Goal: Information Seeking & Learning: Learn about a topic

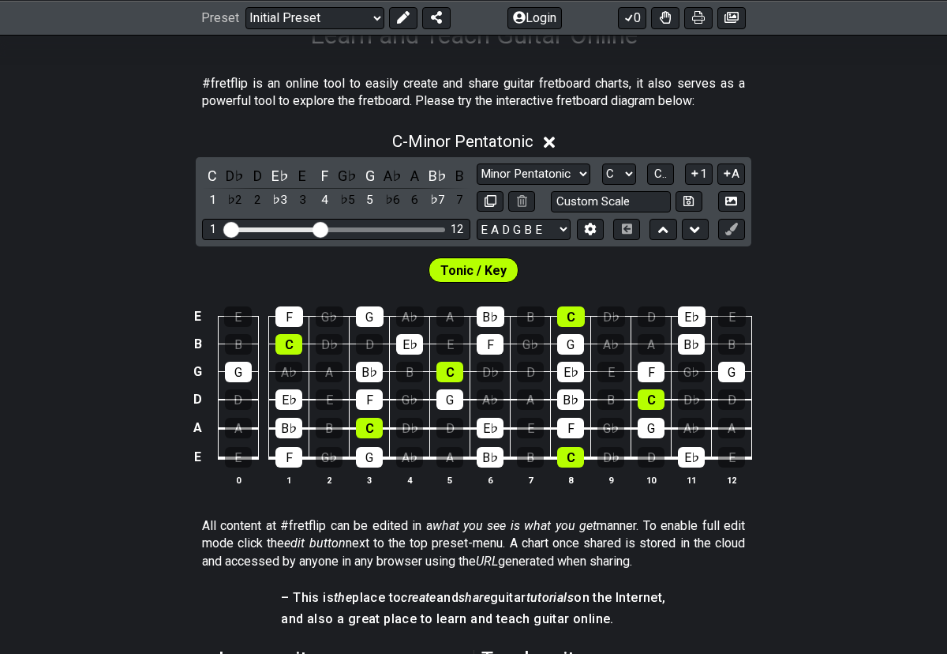
scroll to position [283, 0]
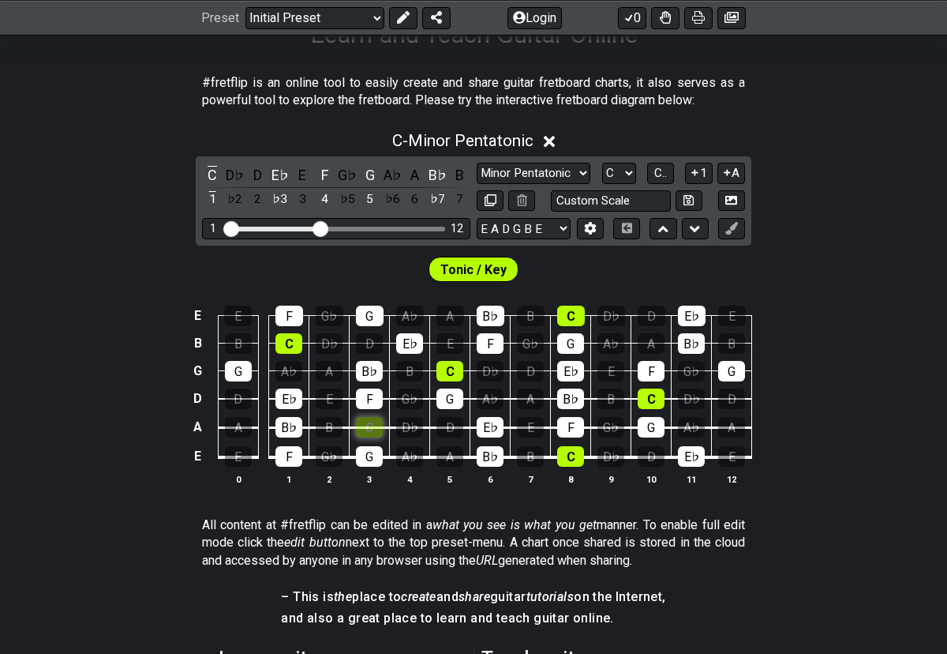
click at [378, 427] on div "C" at bounding box center [369, 427] width 27 height 21
click at [373, 424] on div "C" at bounding box center [369, 427] width 27 height 21
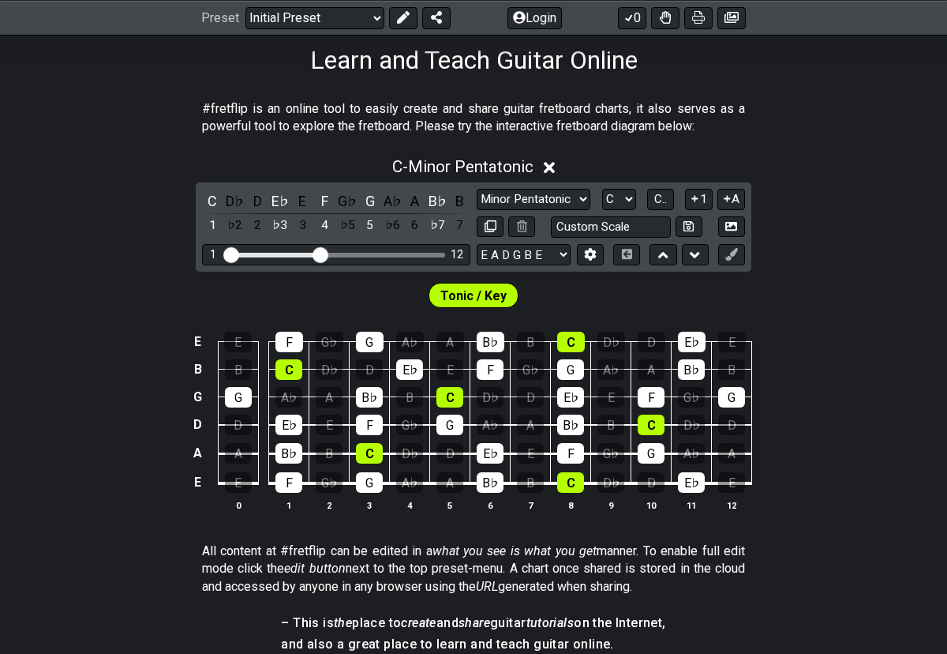
scroll to position [258, 0]
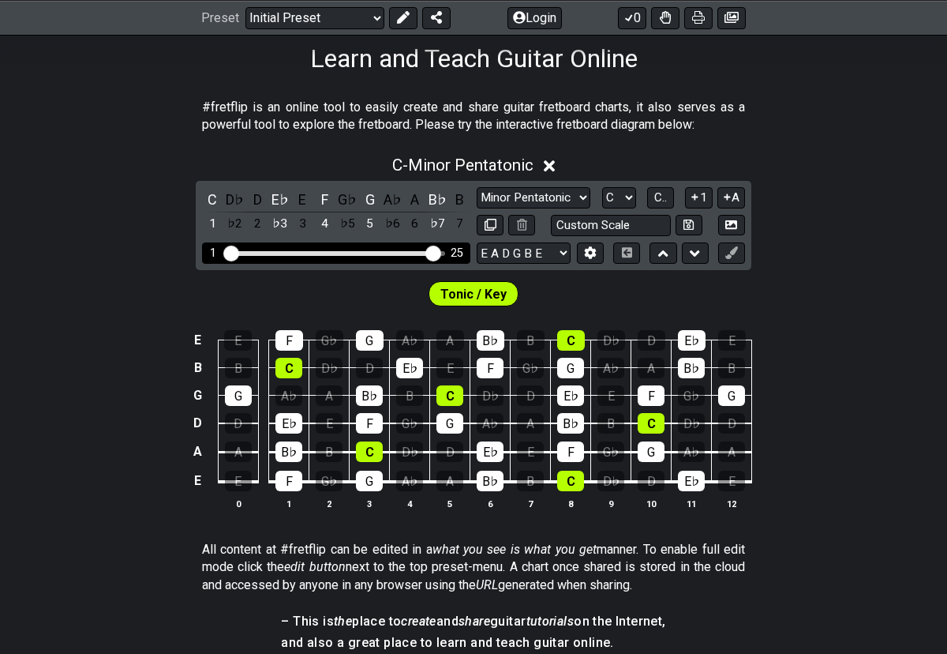
drag, startPoint x: 317, startPoint y: 254, endPoint x: 433, endPoint y: 257, distance: 116.1
click at [433, 252] on input "Visible fret range" at bounding box center [336, 252] width 224 height 0
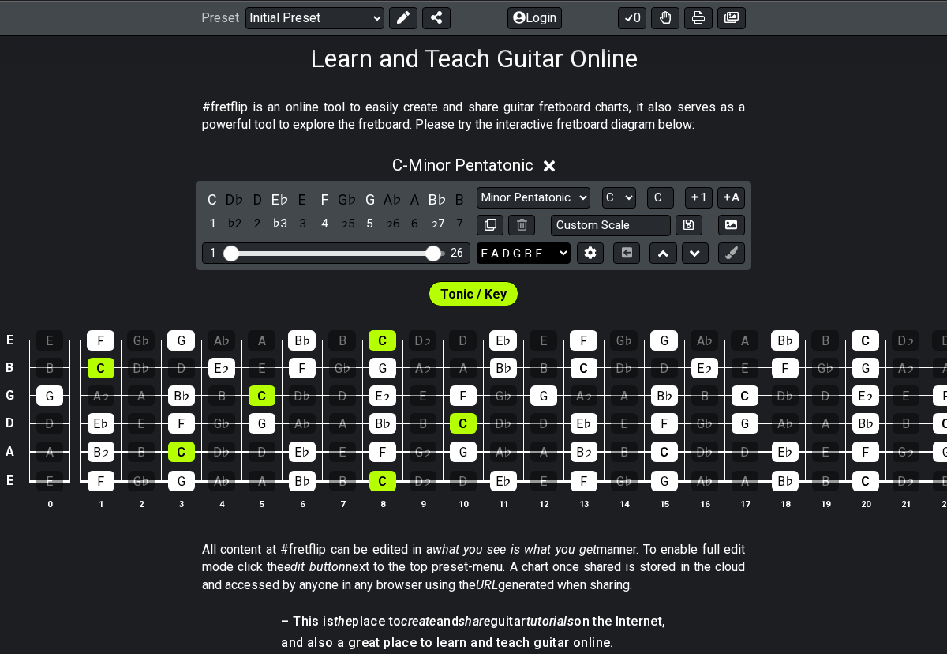
click at [512, 242] on select "E A D G B E E A D G B E E A D G B E B E A D F♯ B A D G C E A D A D G B E E♭ A♭ …" at bounding box center [524, 252] width 94 height 21
click at [524, 201] on select "Minor Pentatonic Click to edit Minor Pentatonic Major Pentatonic Minor Blues Ma…" at bounding box center [534, 197] width 114 height 21
click at [477, 187] on select "Minor Pentatonic Click to edit Minor Pentatonic Major Pentatonic Minor Blues Ma…" at bounding box center [534, 197] width 114 height 21
click at [536, 195] on select "Minor Pentatonic Click to edit Minor Pentatonic Major Pentatonic Minor Blues Ma…" at bounding box center [534, 197] width 114 height 21
select select "Click to edit"
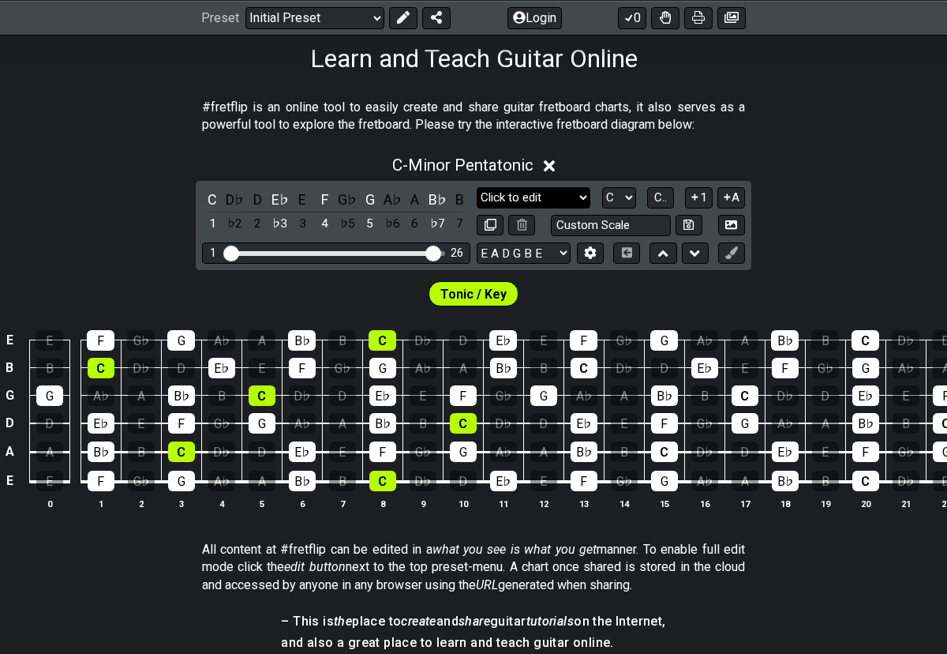
click at [477, 187] on select "Minor Pentatonic Click to edit Minor Pentatonic Major Pentatonic Minor Blues Ma…" at bounding box center [534, 197] width 114 height 21
click at [223, 197] on div "C D♭ D E♭ E F G♭ G A♭ A B♭ B 1 ♭2 2 ♭3 3 4 ♭5 5 ♭6 6 ♭7 7" at bounding box center [336, 212] width 268 height 47
click at [225, 197] on div "D♭" at bounding box center [235, 199] width 21 height 21
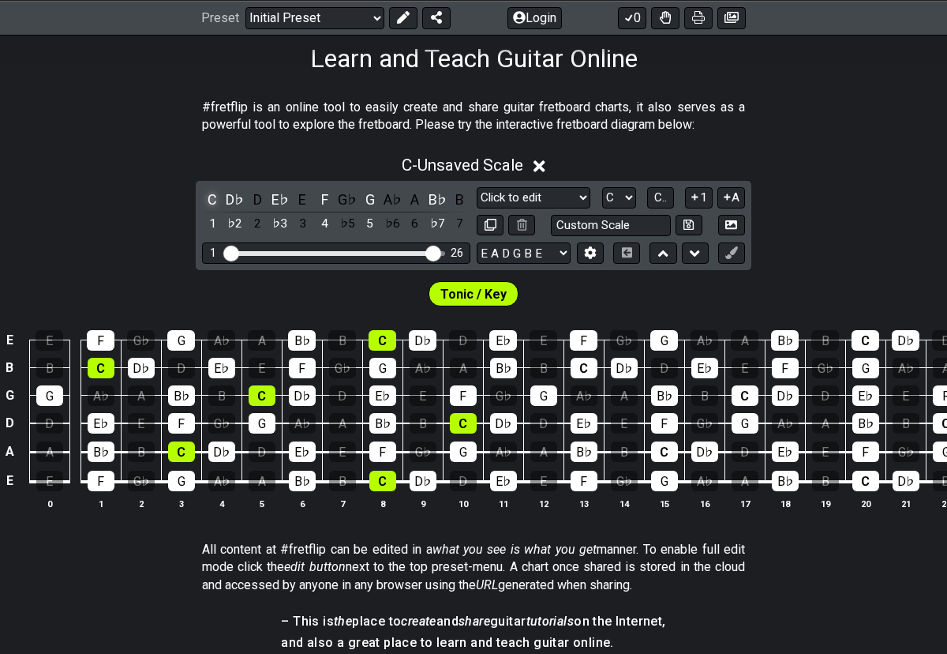
click at [219, 200] on div "C" at bounding box center [212, 199] width 21 height 21
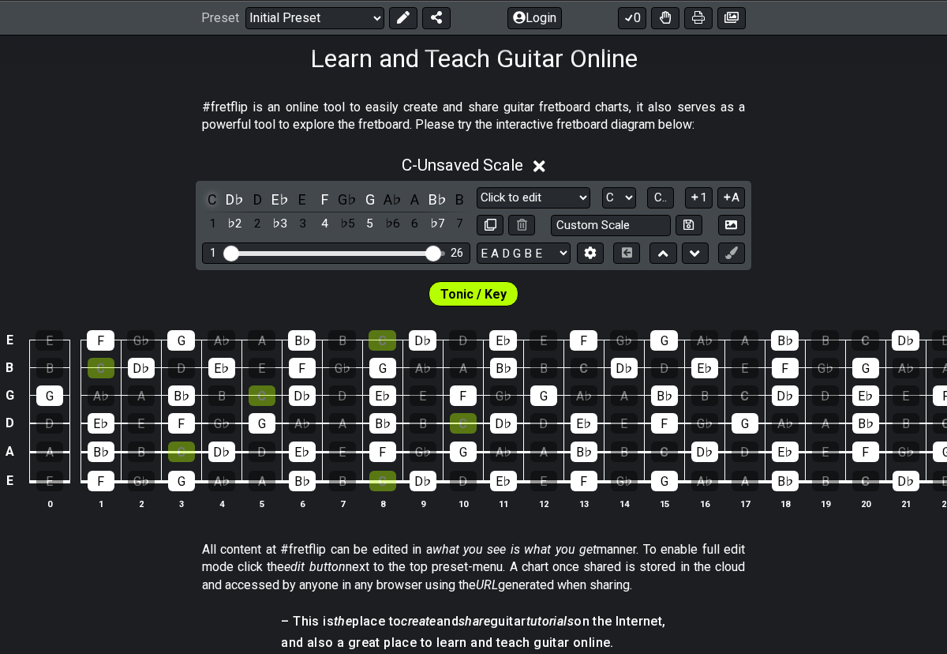
click at [216, 197] on div "C" at bounding box center [212, 199] width 21 height 21
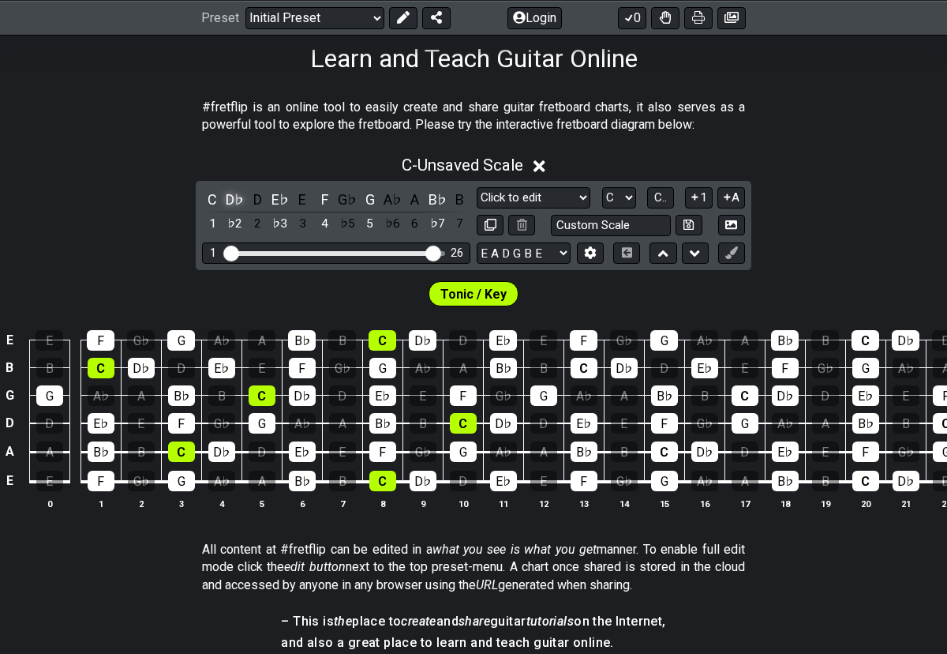
click at [229, 194] on div "D♭" at bounding box center [235, 199] width 21 height 21
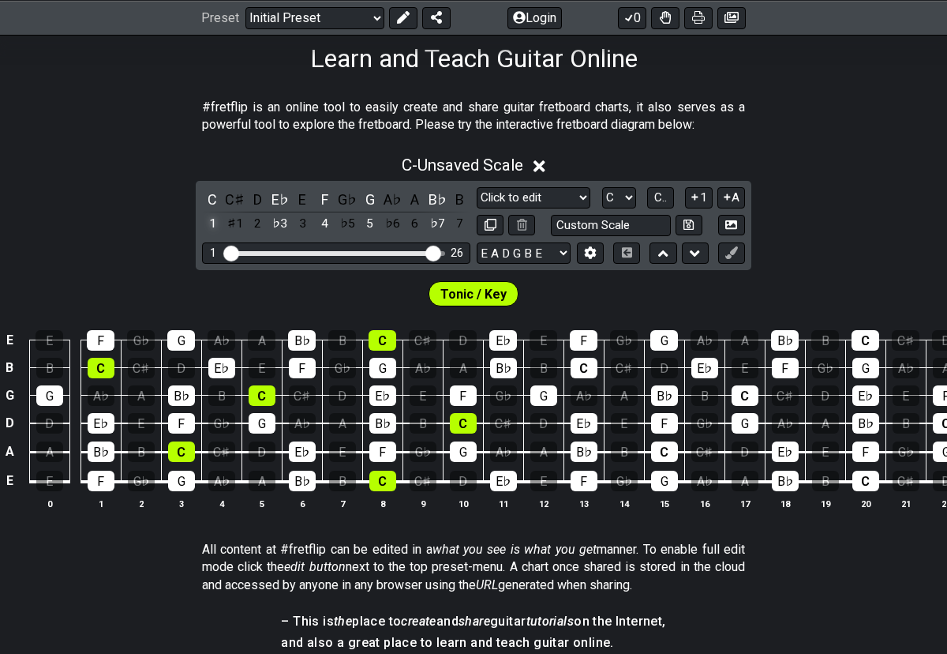
click at [211, 223] on div "1" at bounding box center [212, 223] width 21 height 21
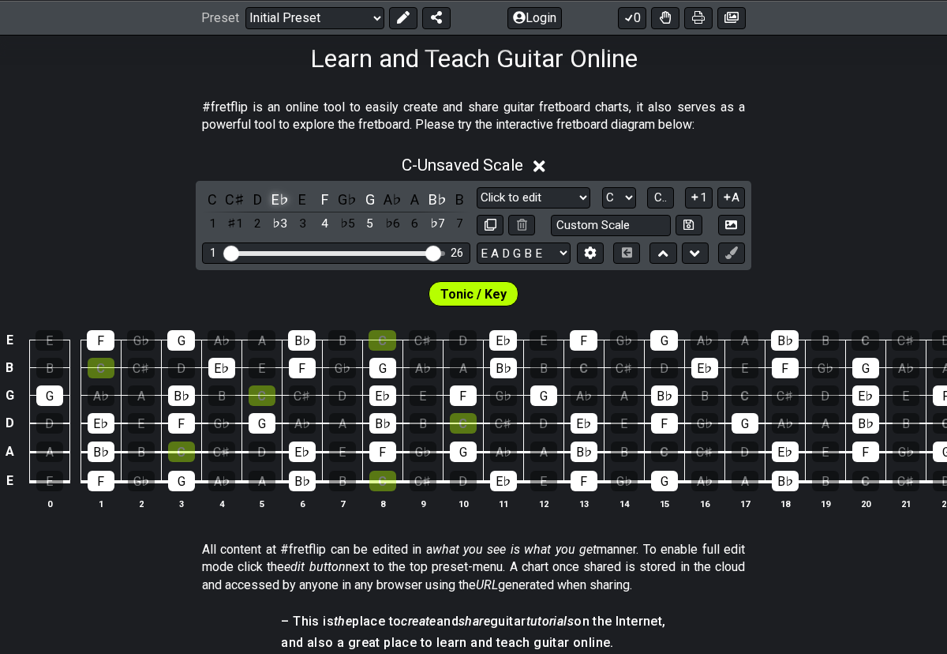
click at [279, 194] on div "E♭" at bounding box center [280, 199] width 21 height 21
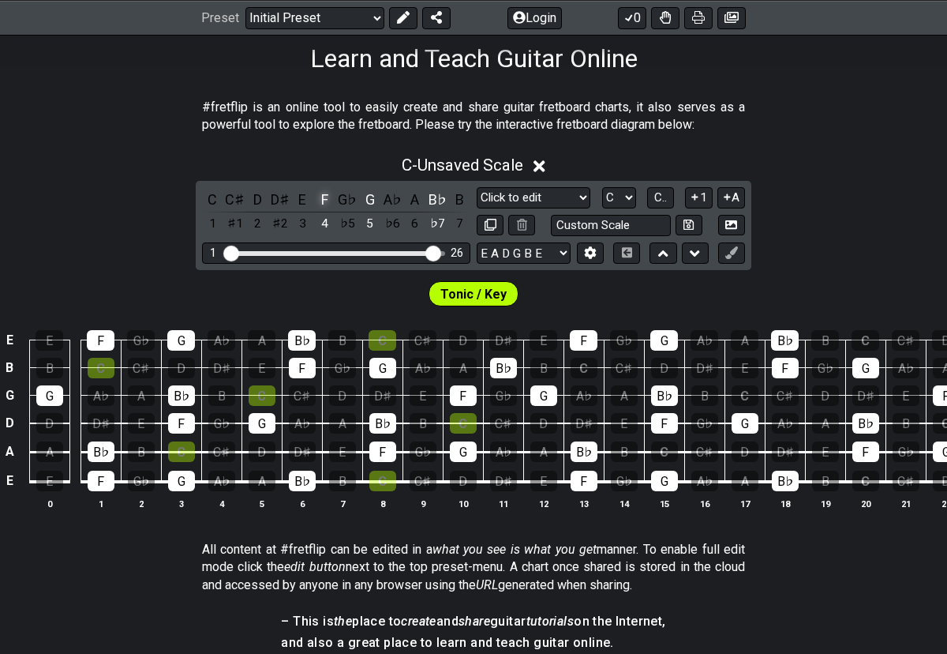
click at [329, 193] on div "F" at bounding box center [325, 199] width 21 height 21
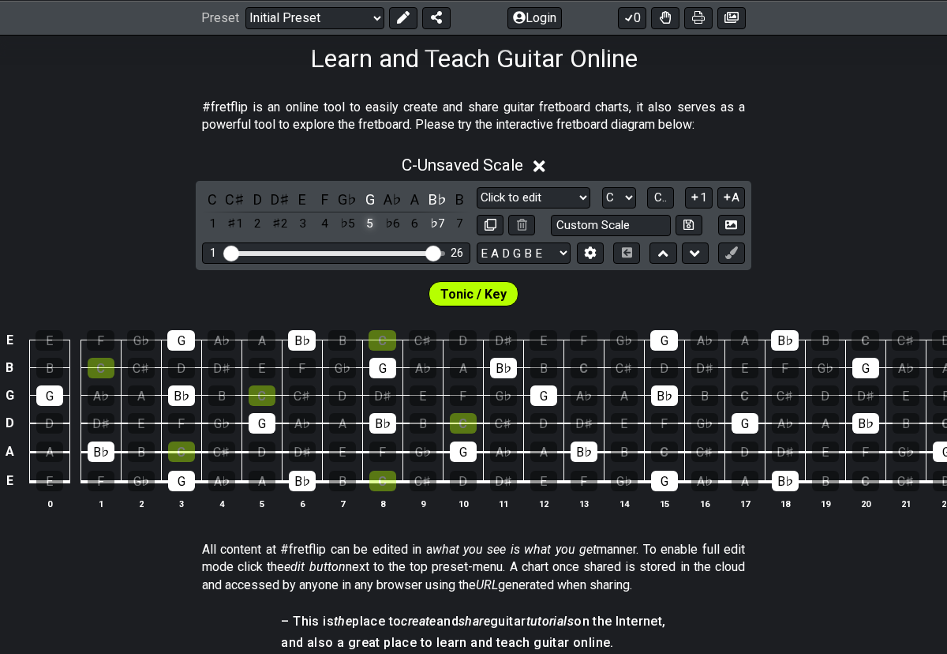
click at [371, 220] on div "5" at bounding box center [370, 223] width 21 height 21
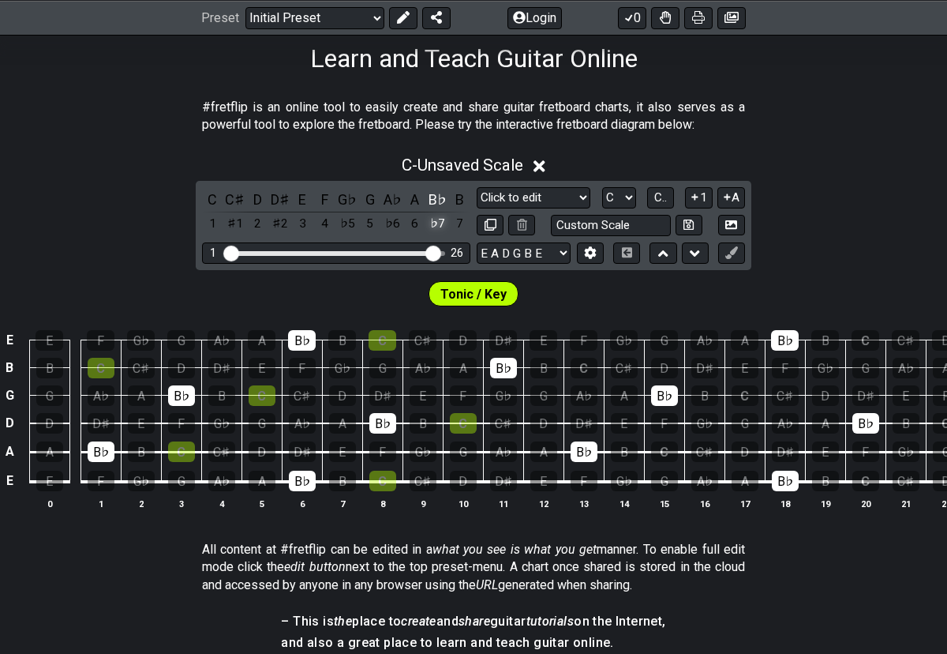
click at [436, 223] on div "♭7" at bounding box center [437, 223] width 21 height 21
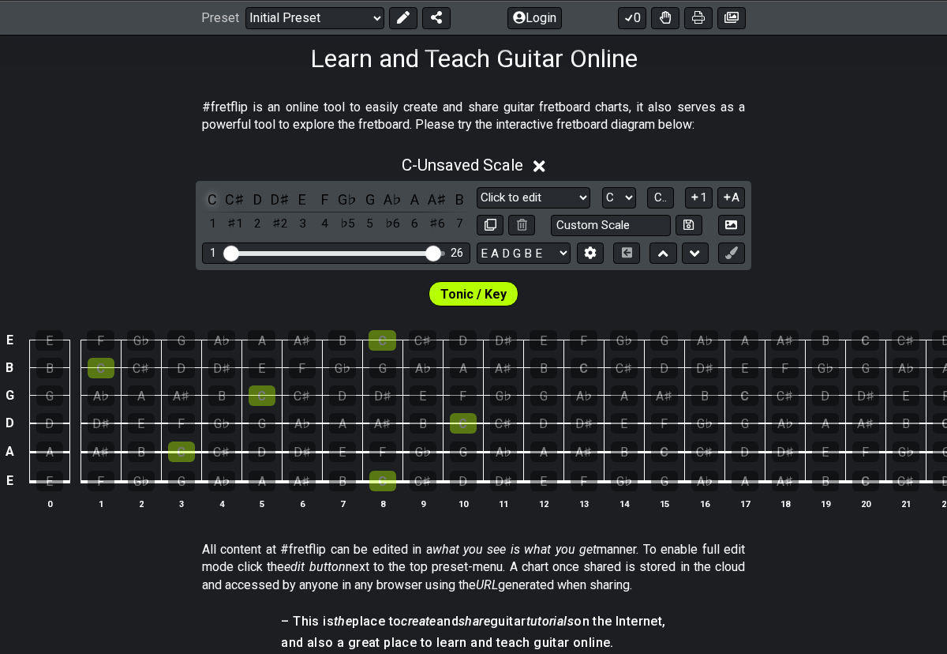
click at [212, 195] on div "C" at bounding box center [212, 199] width 21 height 21
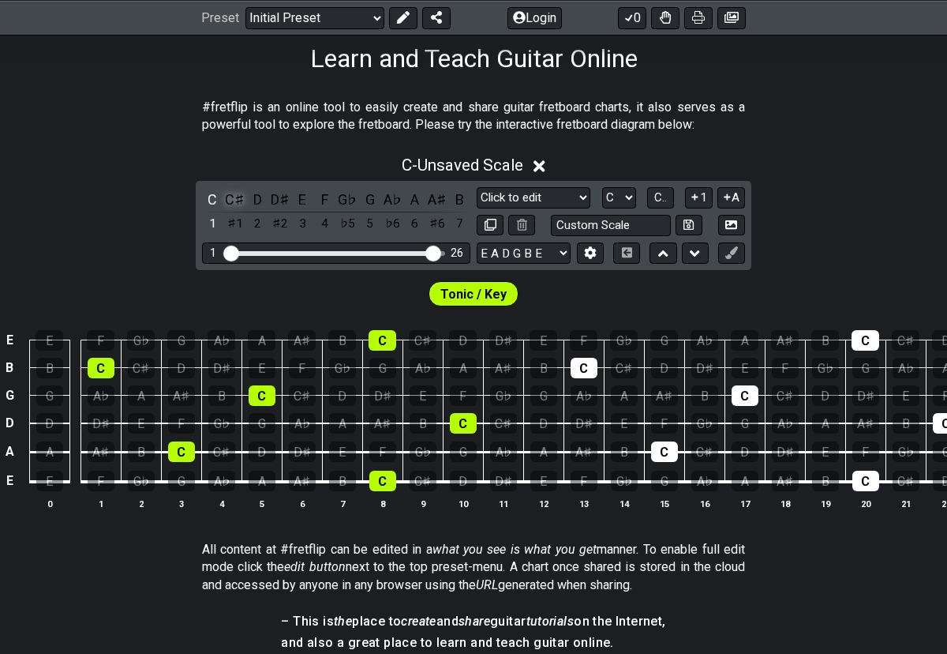
click at [235, 197] on div "C♯" at bounding box center [235, 199] width 21 height 21
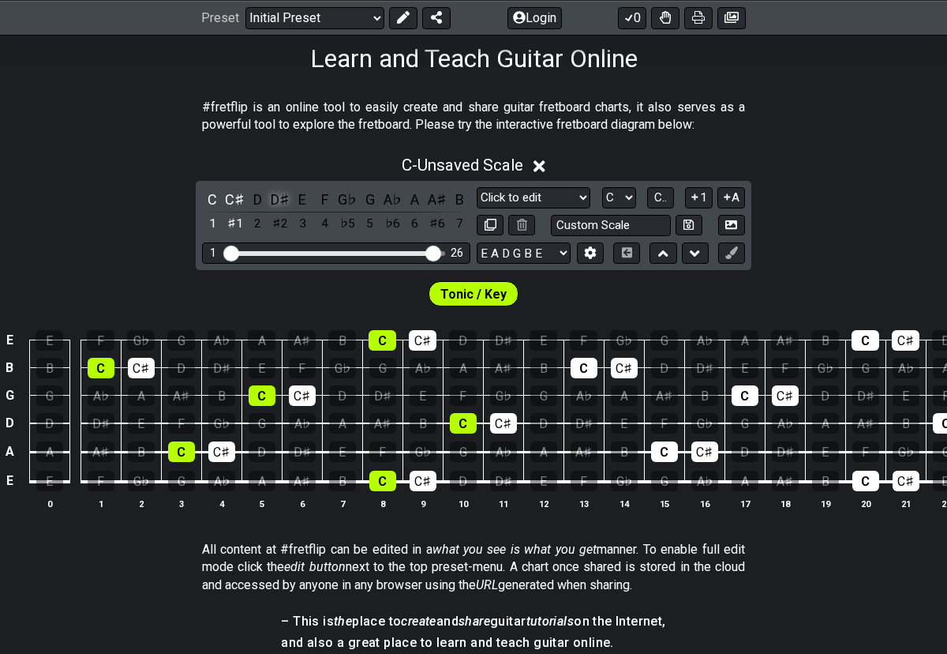
click at [278, 198] on div "D♯" at bounding box center [280, 199] width 21 height 21
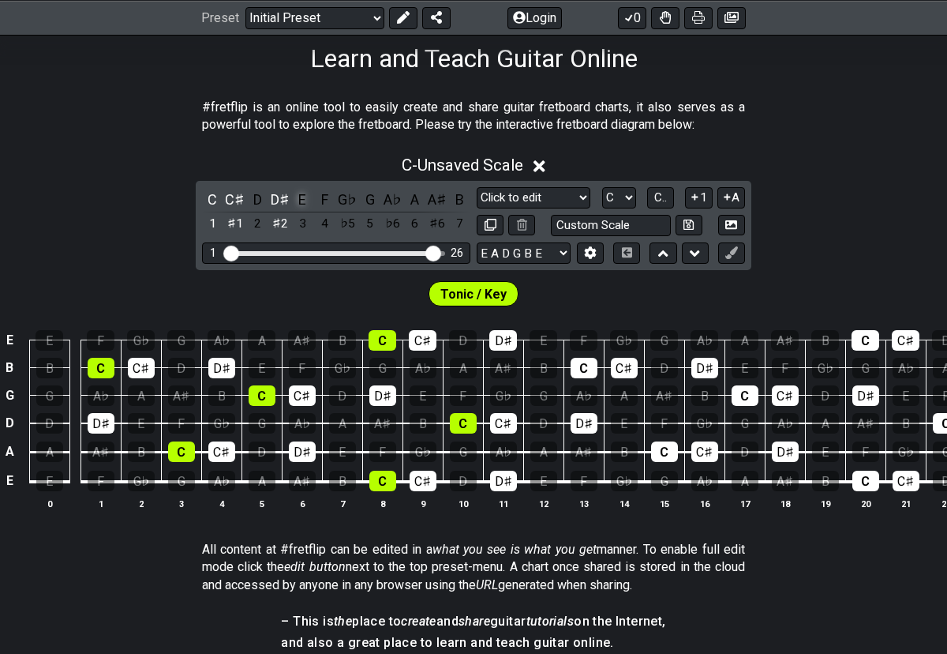
click at [304, 189] on div "E" at bounding box center [302, 199] width 21 height 21
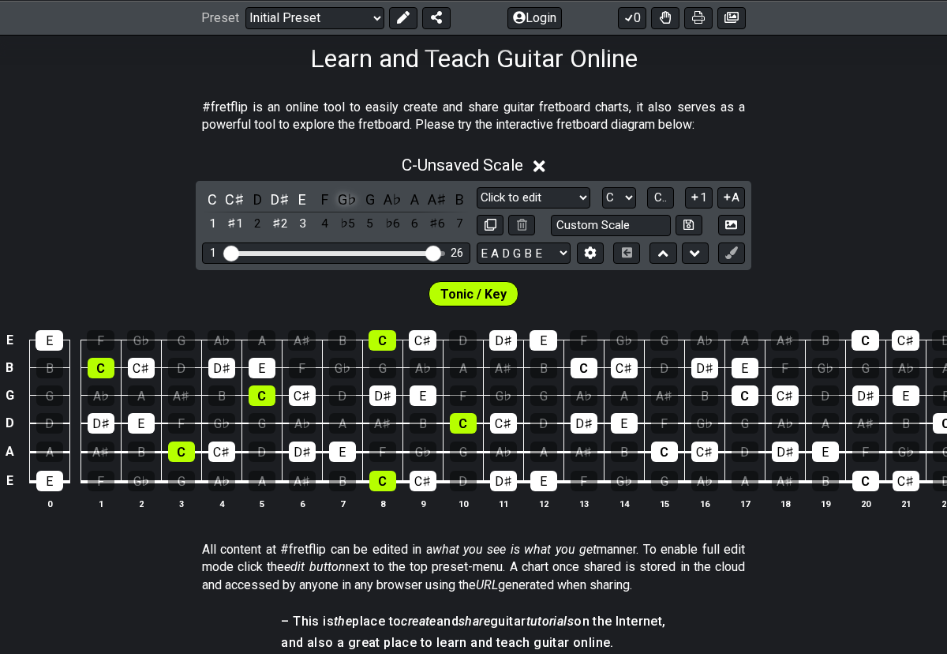
click at [353, 203] on div "G♭" at bounding box center [347, 199] width 21 height 21
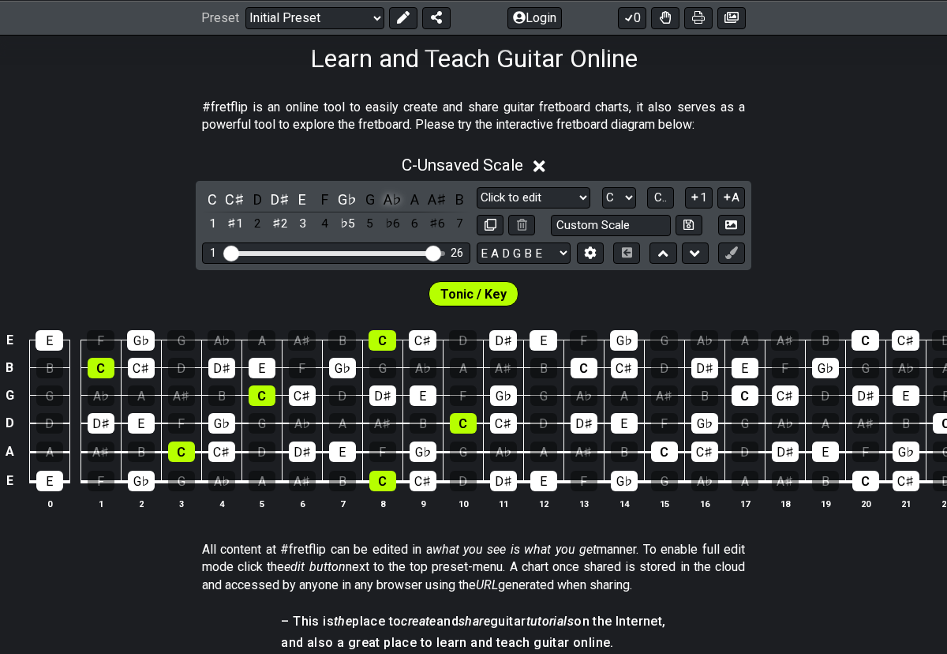
click at [394, 203] on div "A♭" at bounding box center [392, 199] width 21 height 21
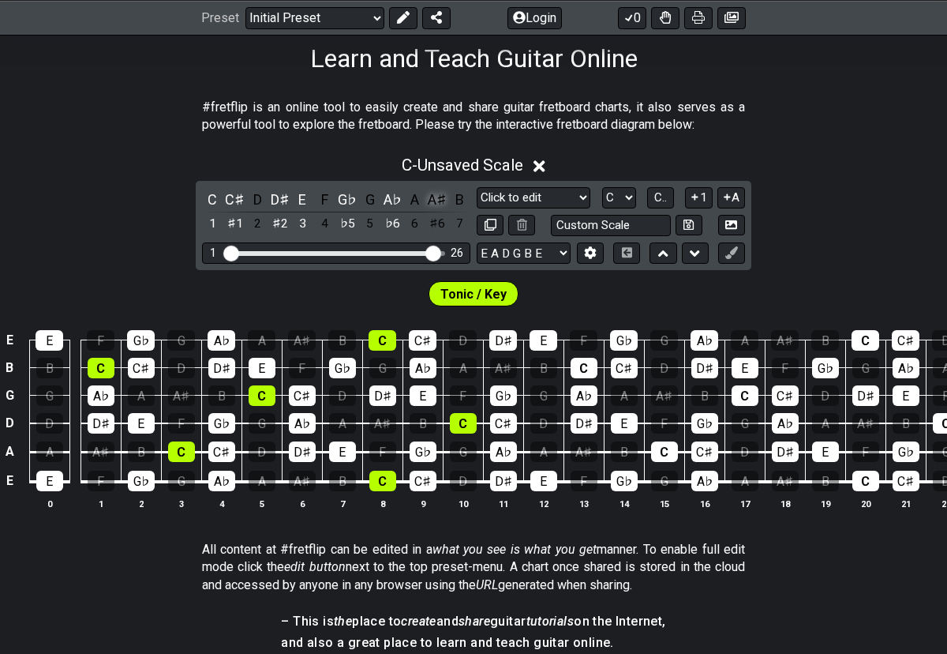
click at [435, 199] on div "A♯" at bounding box center [437, 199] width 21 height 21
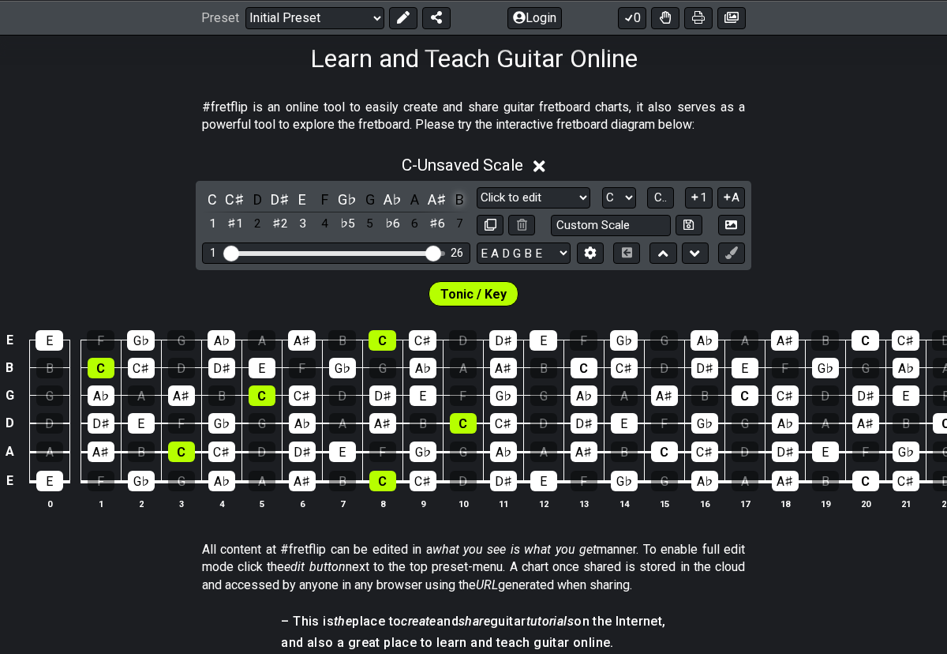
click at [454, 195] on div "B" at bounding box center [460, 199] width 21 height 21
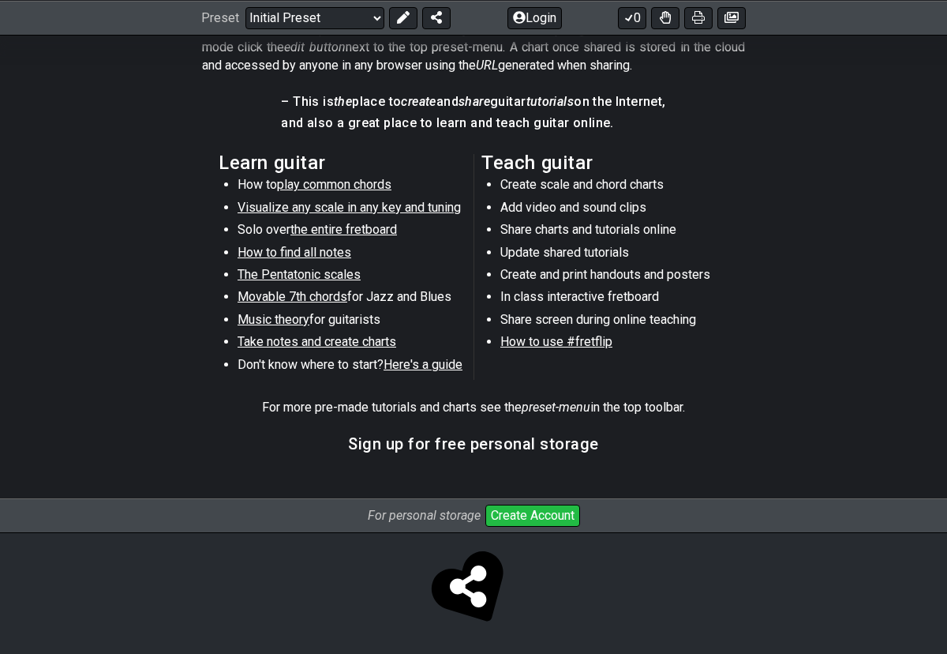
scroll to position [0, 0]
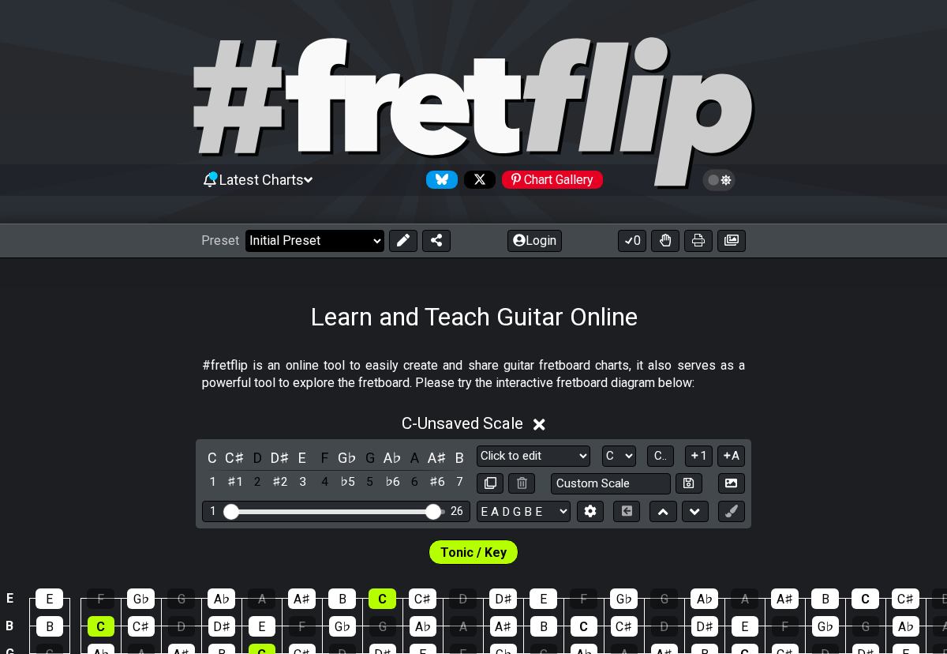
click at [364, 233] on select "Welcome to #fretflip! Initial Preset Custom Preset Minor Pentatonic Major Penta…" at bounding box center [315, 241] width 139 height 22
click at [246, 230] on select "Welcome to #fretflip! Initial Preset Custom Preset Minor Pentatonic Major Penta…" at bounding box center [315, 241] width 139 height 22
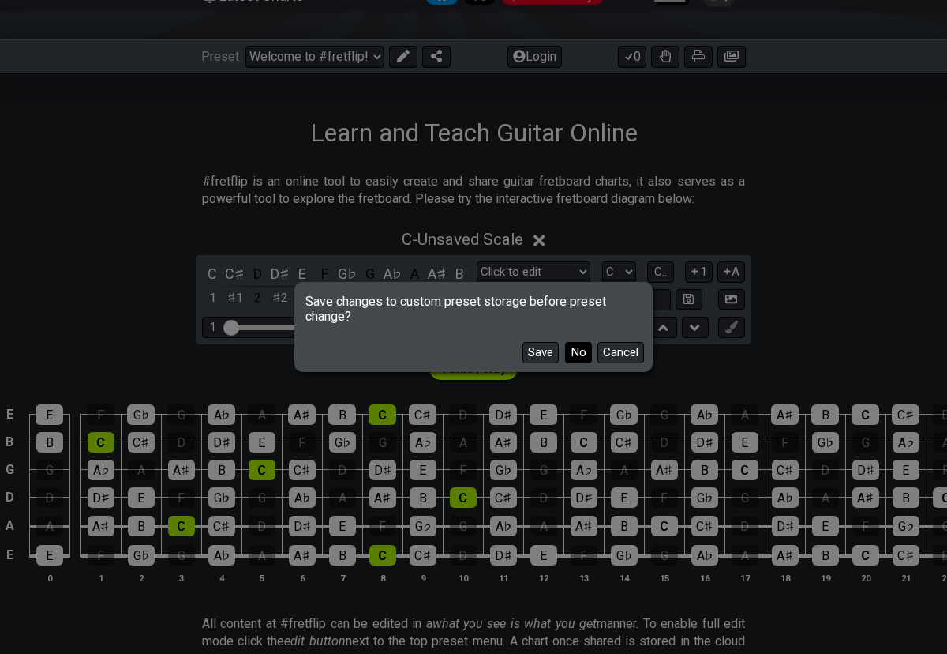
scroll to position [189, 0]
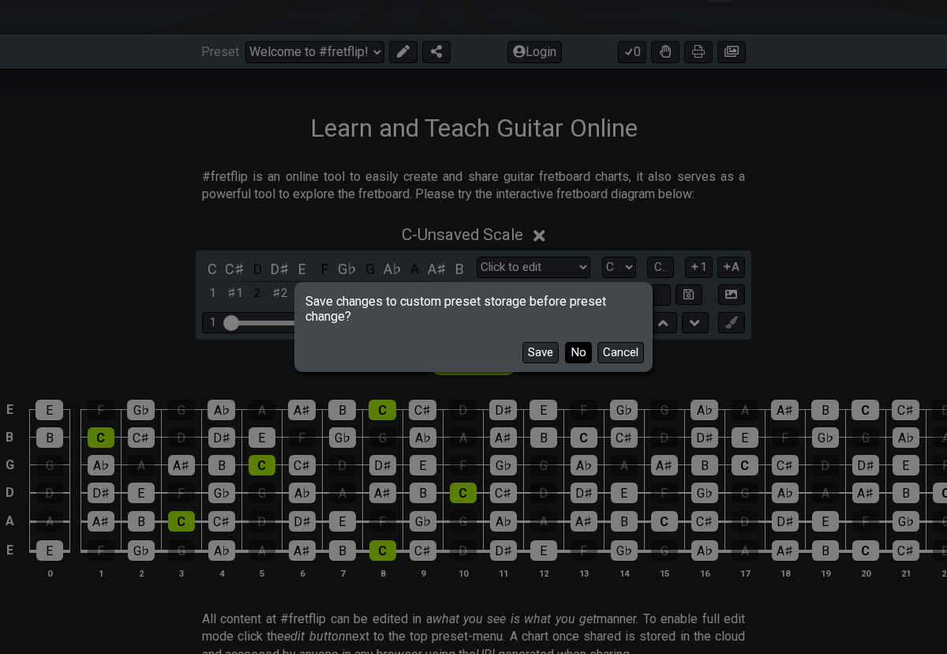
click at [579, 351] on button "No" at bounding box center [578, 352] width 27 height 21
select select "/3nps-caged-shapes"
select select "A"
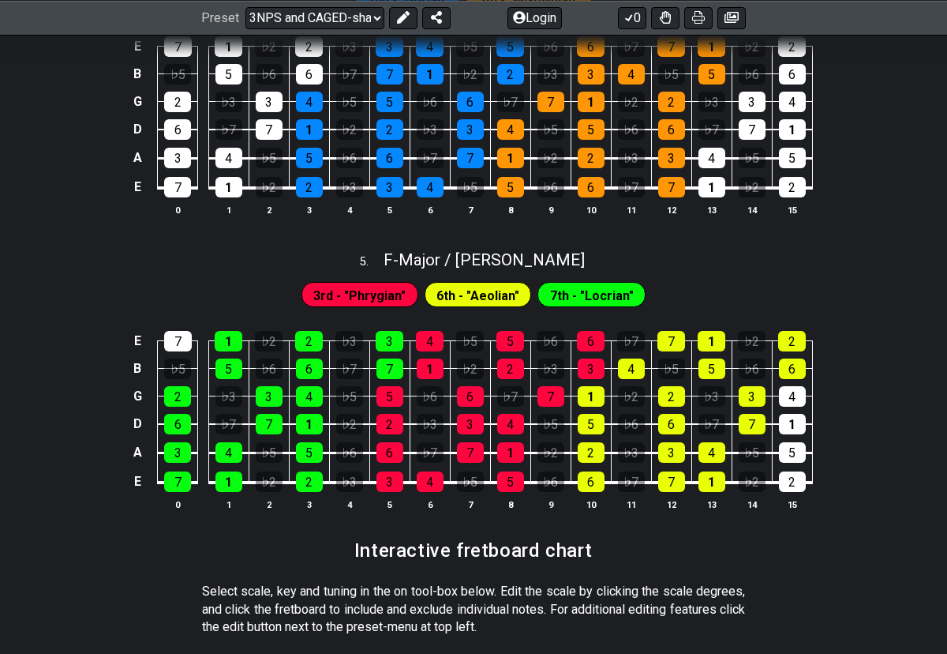
scroll to position [2214, 0]
